Goal: Task Accomplishment & Management: Use online tool/utility

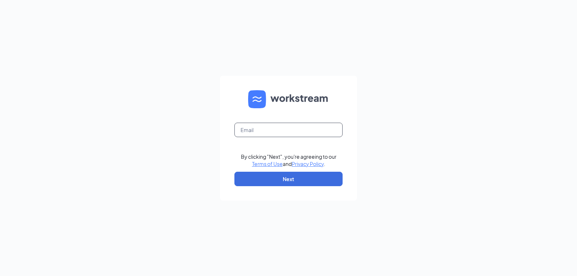
click at [269, 133] on input "text" at bounding box center [289, 130] width 108 height 14
type input "arbys5486@arbys.biz"
click at [284, 179] on button "Next" at bounding box center [289, 179] width 108 height 14
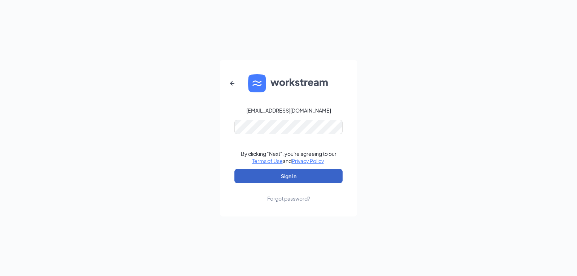
click at [289, 174] on button "Sign In" at bounding box center [289, 176] width 108 height 14
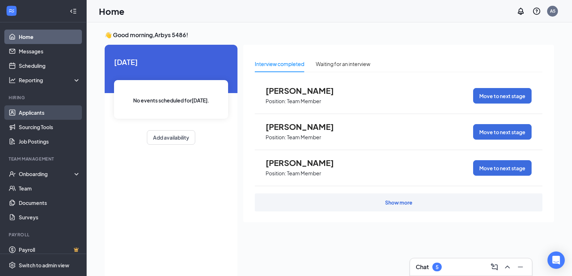
click at [45, 115] on link "Applicants" at bounding box center [50, 112] width 62 height 14
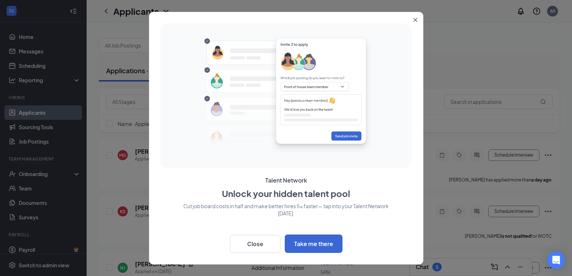
click at [416, 21] on icon "Close" at bounding box center [415, 20] width 4 height 4
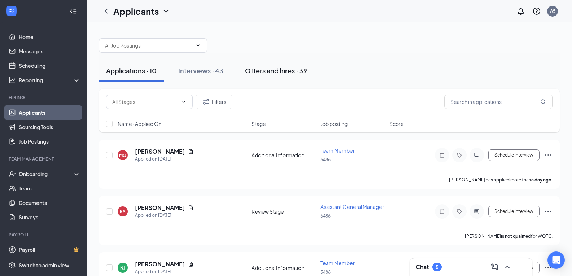
click at [257, 71] on div "Offers and hires · 39" at bounding box center [276, 70] width 62 height 9
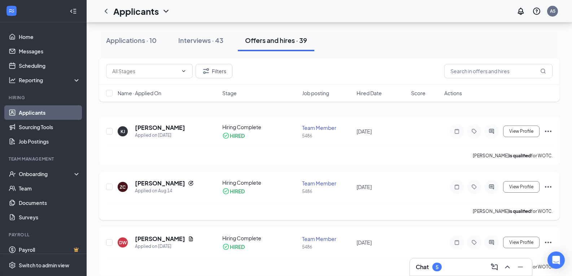
scroll to position [36, 0]
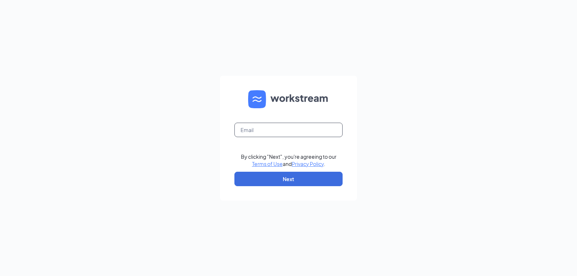
click at [276, 127] on input "text" at bounding box center [289, 130] width 108 height 14
type input "arbys5486@arbys.biz"
click at [287, 177] on button "Next" at bounding box center [289, 179] width 108 height 14
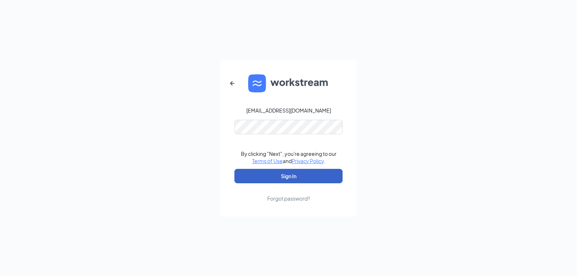
click at [297, 174] on button "Sign In" at bounding box center [289, 176] width 108 height 14
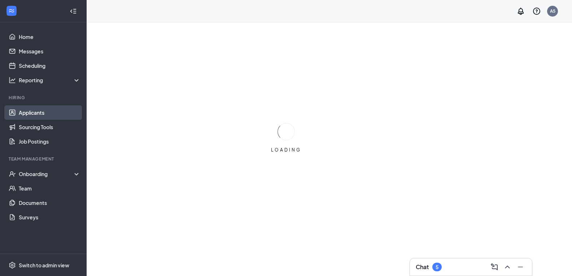
click at [49, 114] on link "Applicants" at bounding box center [50, 112] width 62 height 14
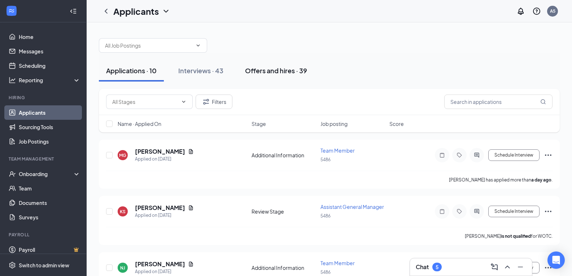
click at [281, 71] on div "Offers and hires · 39" at bounding box center [276, 70] width 62 height 9
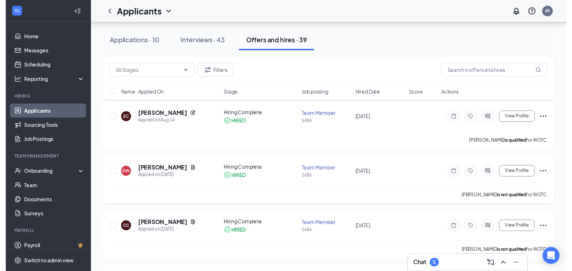
scroll to position [108, 0]
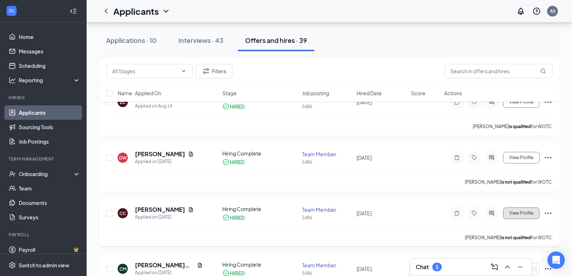
click at [525, 213] on span "View Profile" at bounding box center [521, 213] width 24 height 5
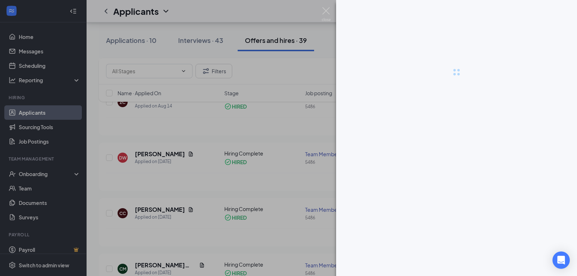
click at [271, 185] on div at bounding box center [288, 138] width 577 height 276
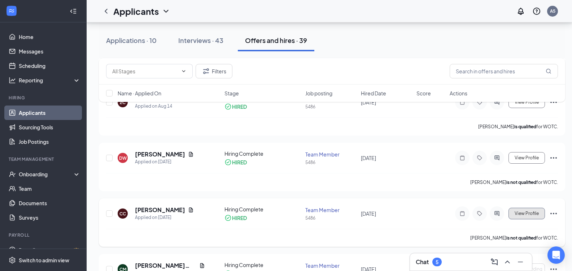
scroll to position [144, 0]
